Goal: Information Seeking & Learning: Learn about a topic

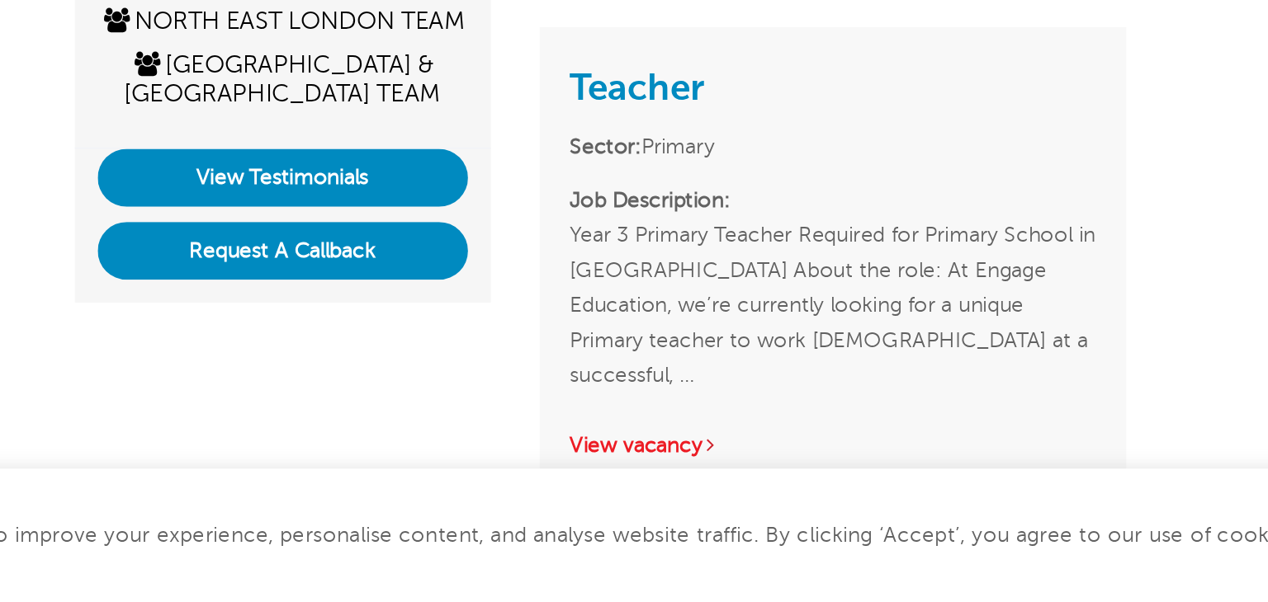
scroll to position [236, 0]
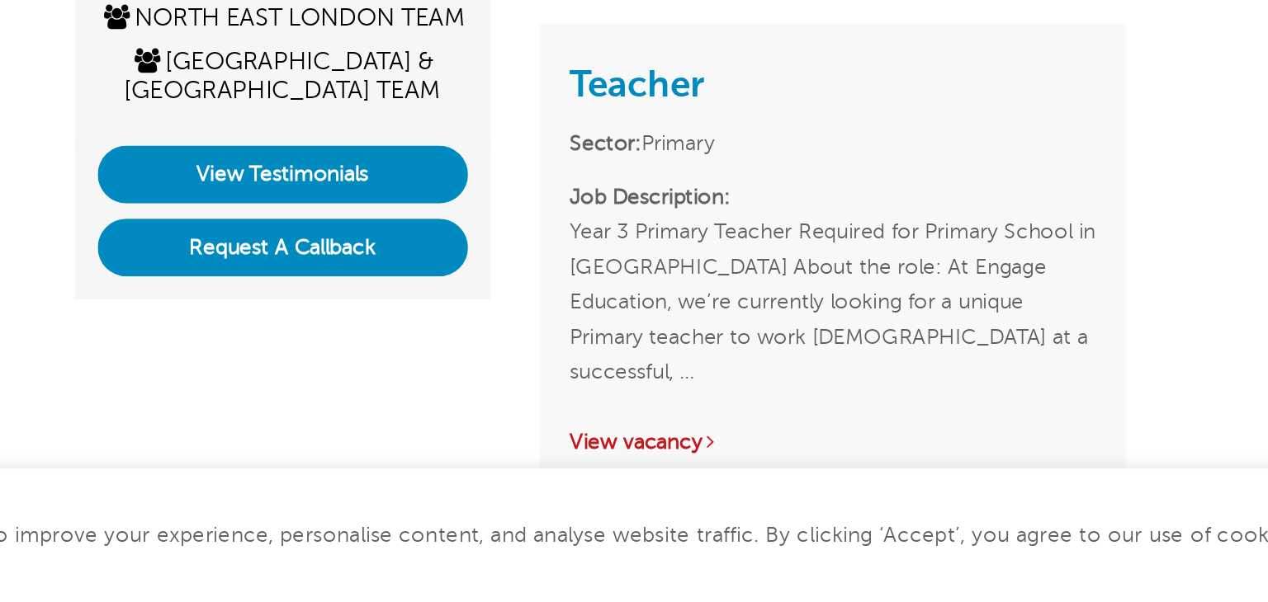
click at [476, 509] on link "View vacancy" at bounding box center [454, 515] width 81 height 12
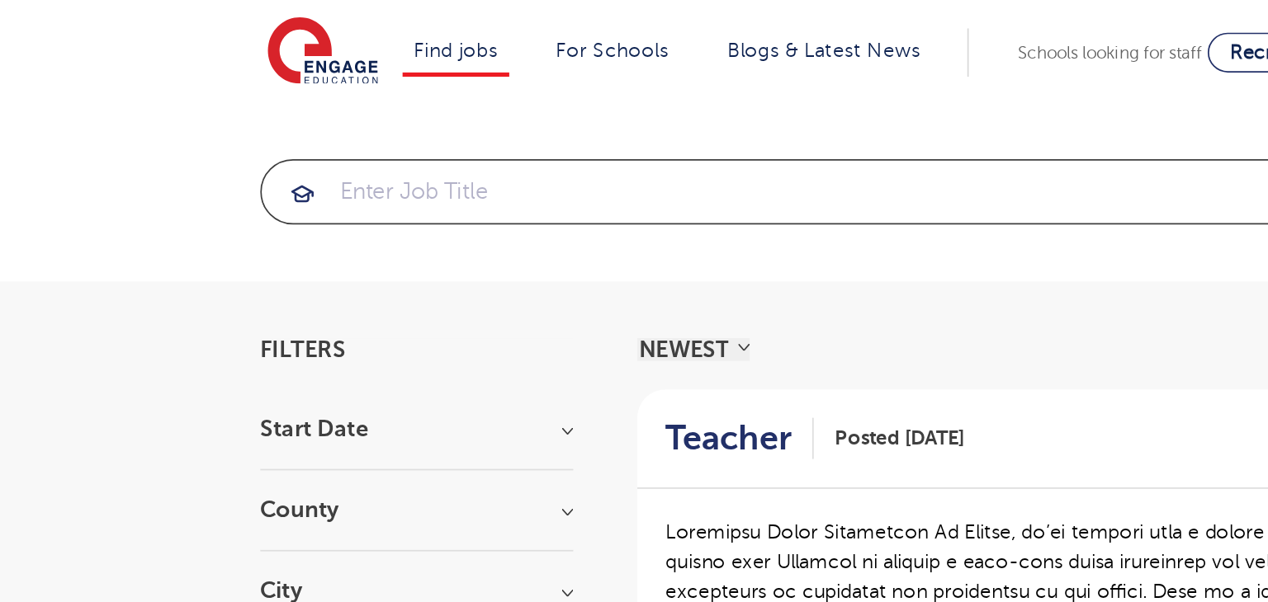
click at [224, 113] on input "search" at bounding box center [542, 111] width 781 height 36
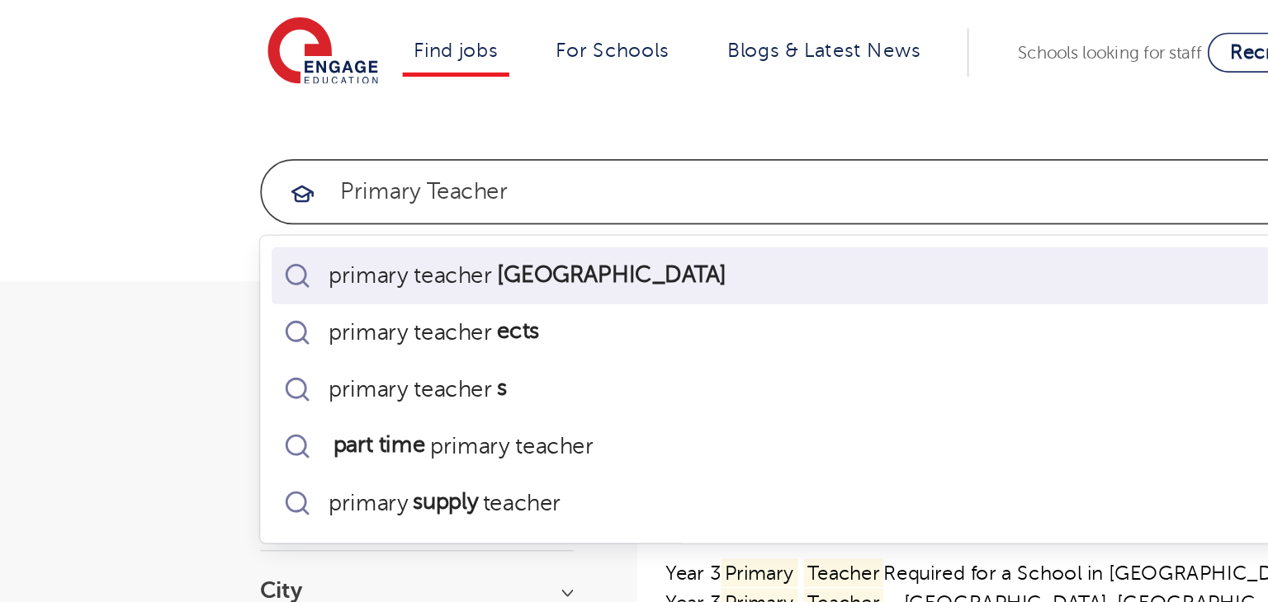
click at [248, 162] on div "primary teacher [GEOGRAPHIC_DATA]" at bounding box center [308, 160] width 234 height 17
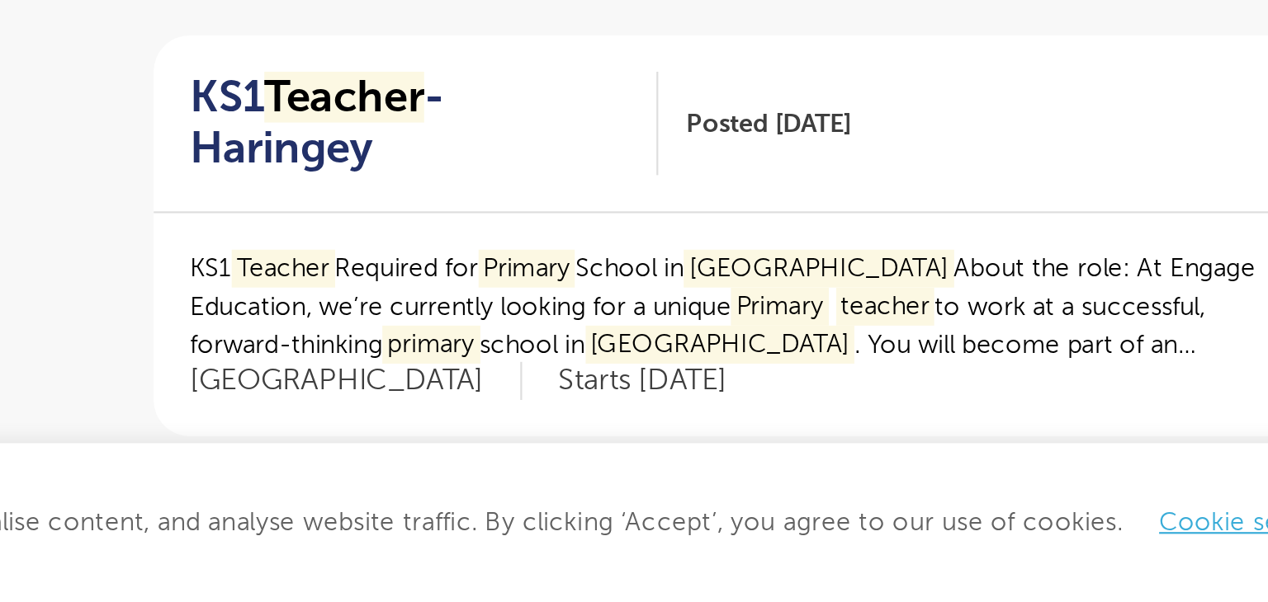
scroll to position [1743, 0]
type input "primary teacher [GEOGRAPHIC_DATA]"
click at [850, 600] on link "›" at bounding box center [851, 607] width 5 height 15
